Goal: Find contact information: Find contact information

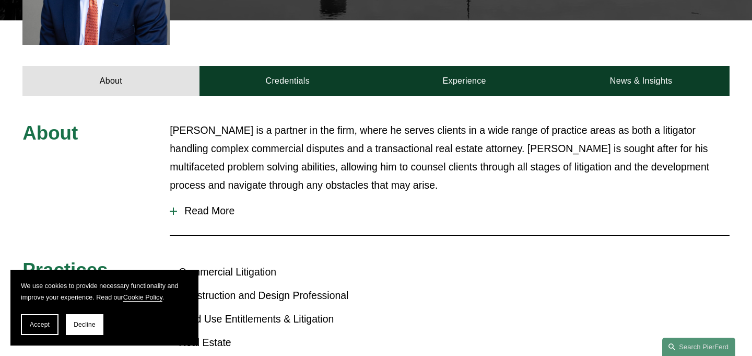
scroll to position [377, 0]
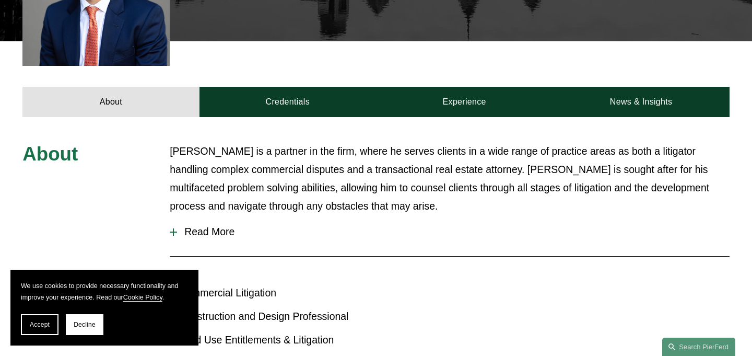
click at [216, 226] on span "Read More" at bounding box center [453, 232] width 553 height 12
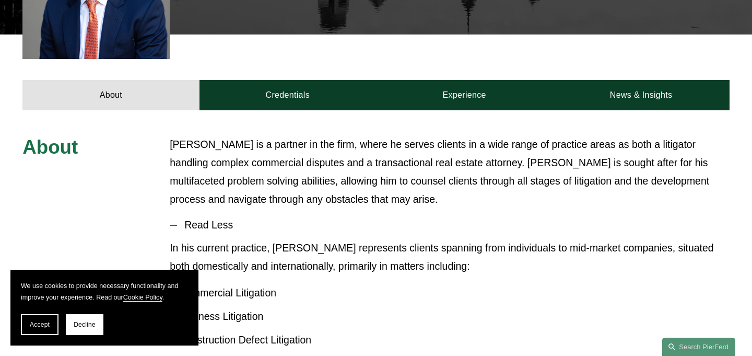
scroll to position [384, 0]
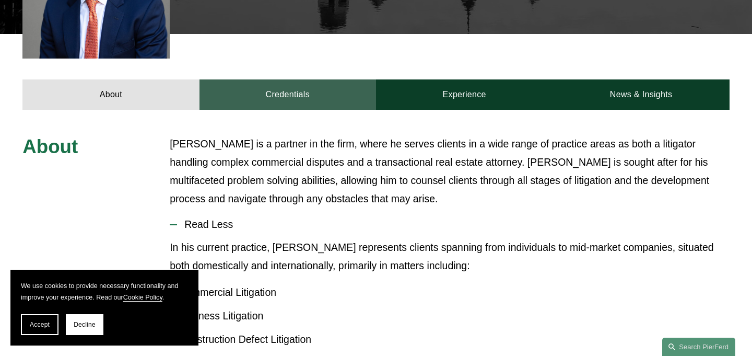
click at [296, 81] on link "Credentials" at bounding box center [287, 94] width 177 height 30
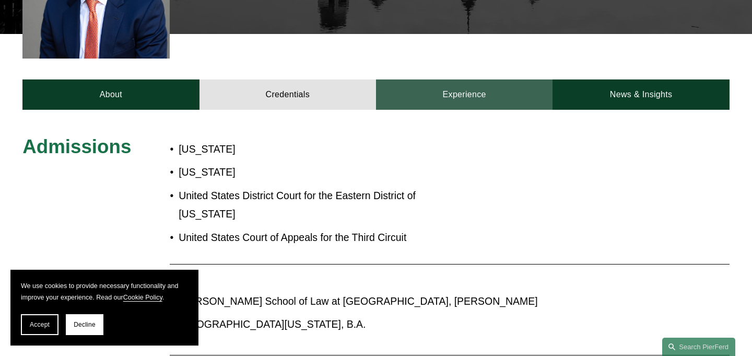
click at [440, 79] on link "Experience" at bounding box center [464, 94] width 177 height 30
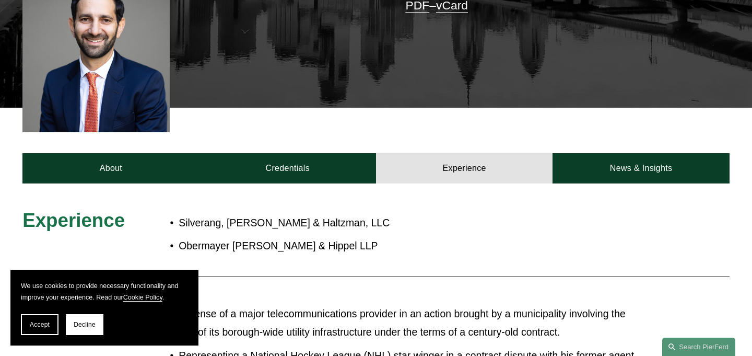
scroll to position [310, 0]
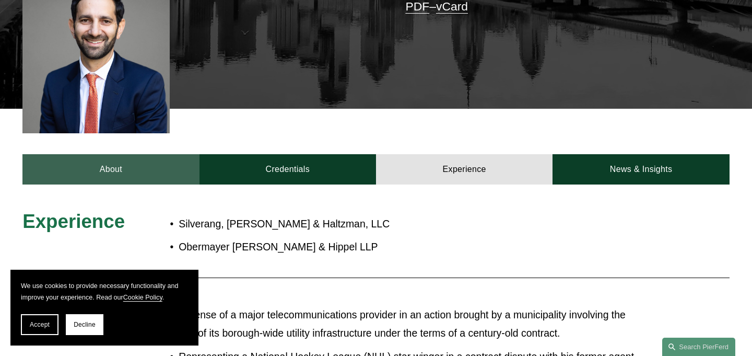
click at [120, 154] on link "About" at bounding box center [110, 169] width 177 height 30
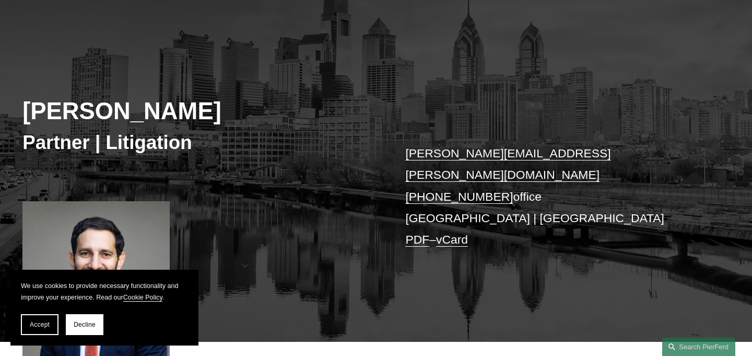
scroll to position [61, 0]
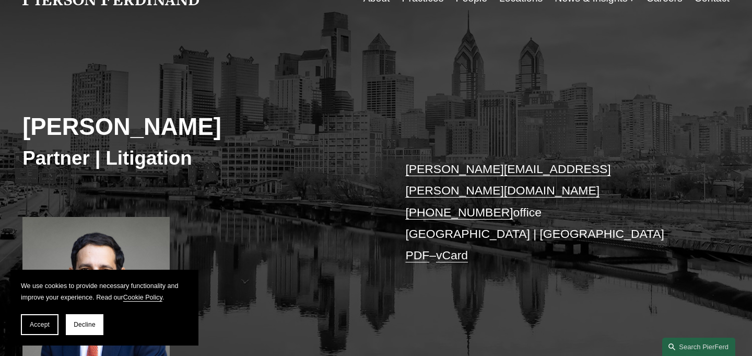
drag, startPoint x: 23, startPoint y: 125, endPoint x: 219, endPoint y: 124, distance: 196.4
click at [219, 124] on h2 "Eric B. Freedman" at bounding box center [199, 127] width 354 height 29
copy h2 "Eric B. Freedman"
click at [387, 153] on div "Eric B. Freedman Partner | Litigation eric.freedman@pierferd.com +1.215.352.356…" at bounding box center [376, 204] width 752 height 305
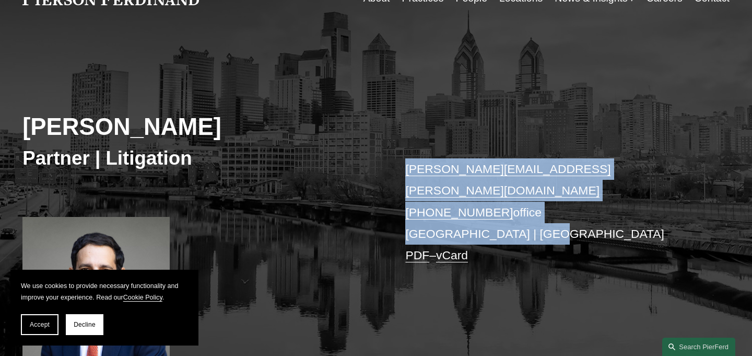
drag, startPoint x: 394, startPoint y: 169, endPoint x: 534, endPoint y: 202, distance: 143.1
click at [535, 202] on div "Eric B. Freedman Partner | Litigation eric.freedman@pierferd.com +1.215.352.356…" at bounding box center [376, 204] width 752 height 305
copy p "eric.freedman@pierferd.com +1.215.352.3562 office Philadelphia | Princeton"
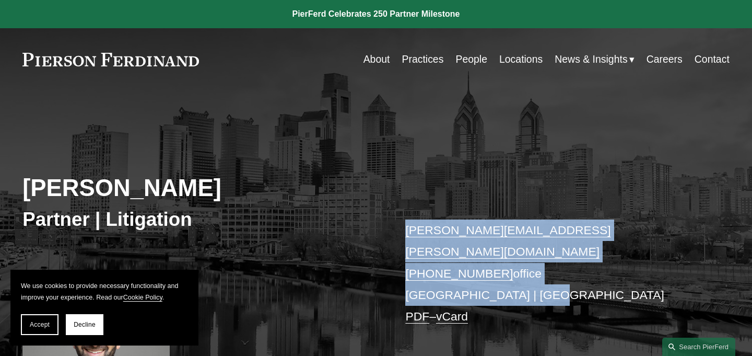
click at [372, 63] on link "About" at bounding box center [376, 59] width 27 height 20
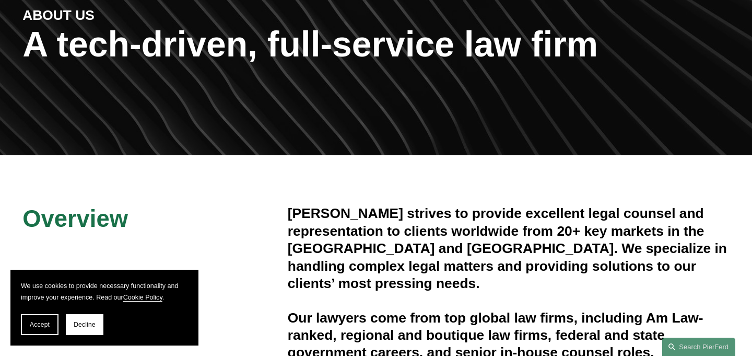
scroll to position [142, 0]
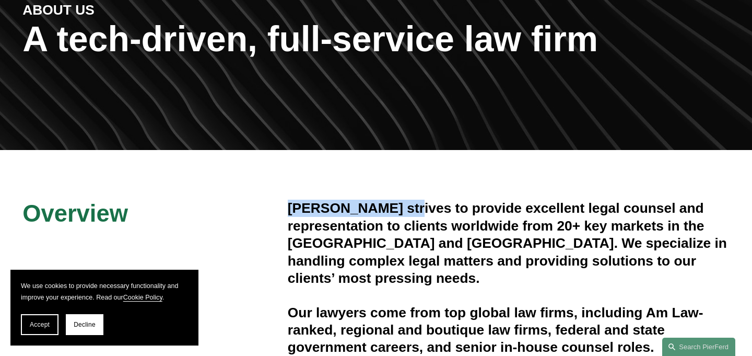
drag, startPoint x: 289, startPoint y: 207, endPoint x: 408, endPoint y: 206, distance: 119.1
click at [408, 206] on h4 "[PERSON_NAME] strives to provide excellent legal counsel and representation to …" at bounding box center [509, 242] width 442 height 87
copy h4 "[PERSON_NAME]"
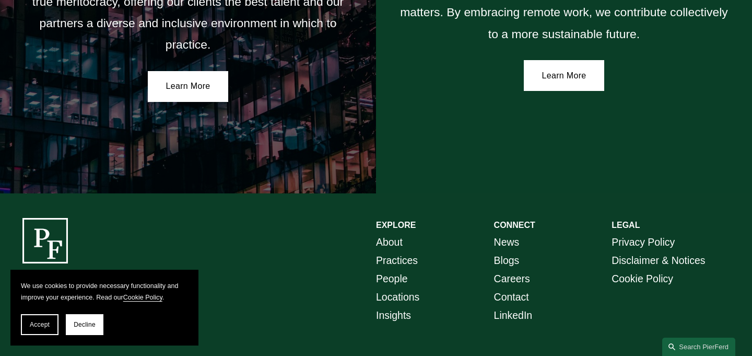
scroll to position [1909, 0]
